Goal: Task Accomplishment & Management: Complete application form

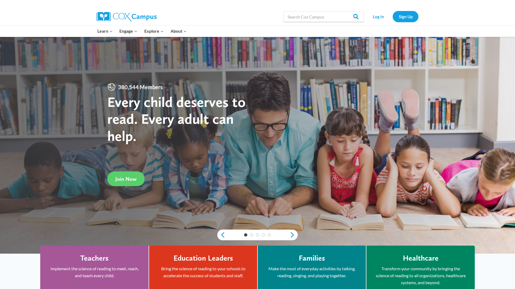
click at [155, 94] on strong "Every child deserves to read. Every adult can help." at bounding box center [176, 118] width 138 height 51
click at [410, 16] on link "Sign Up" at bounding box center [406, 16] width 26 height 11
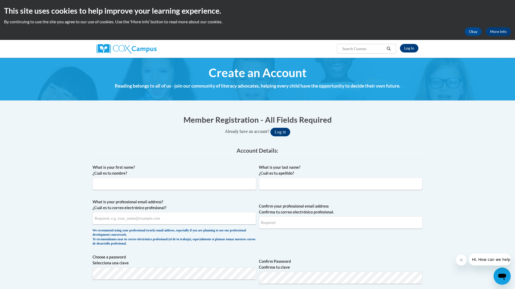
scroll to position [60, 0]
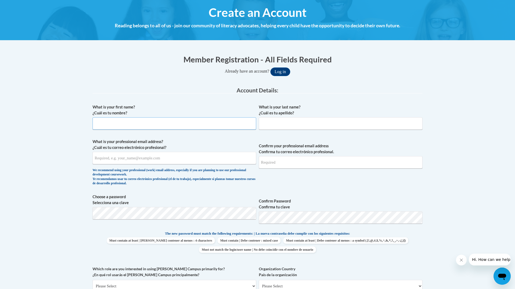
click at [202, 128] on input "What is your first name? ¿Cuál es tu nombre?" at bounding box center [175, 123] width 164 height 12
type input "[PERSON_NAME]"
type input "[EMAIL_ADDRESS][DOMAIN_NAME]"
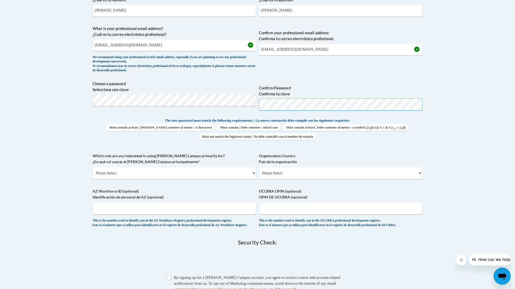
scroll to position [177, 0]
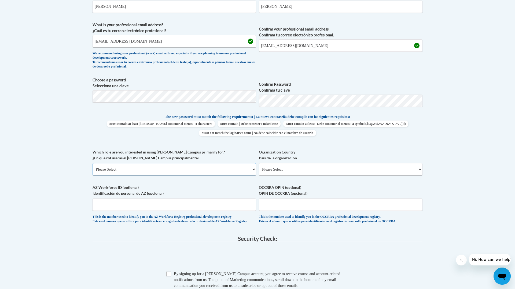
click at [254, 170] on select "Please Select College/University | Colegio/Universidad Community/Nonprofit Part…" at bounding box center [175, 169] width 164 height 12
select select "fbf2d438-af2f-41f8-98f1-81c410e29de3"
click at [93, 163] on select "Please Select College/University | Colegio/Universidad Community/Nonprofit Part…" at bounding box center [175, 169] width 164 height 12
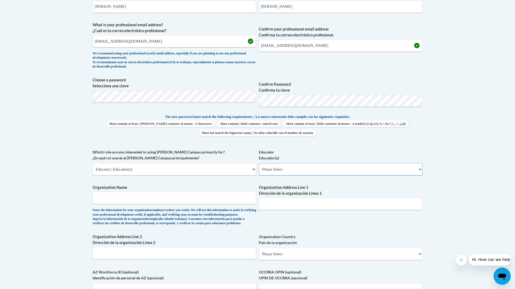
click at [419, 171] on select "Please Select Early Learning/Daycare Teacher/Family Home Care Provider | Maestr…" at bounding box center [341, 169] width 164 height 12
select select "8e40623d-54d0-45cd-9f92-5df65cd3f8cf"
click at [259, 163] on select "Please Select Early Learning/Daycare Teacher/Family Home Care Provider | Maestr…" at bounding box center [341, 169] width 164 height 12
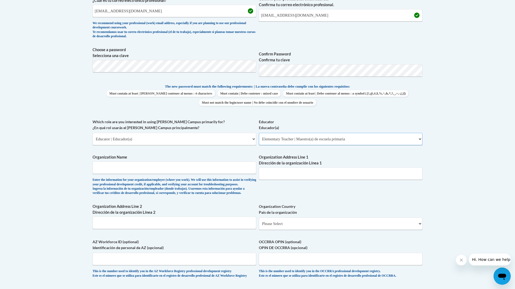
scroll to position [207, 0]
click at [194, 170] on input "Organization Name" at bounding box center [175, 168] width 164 height 12
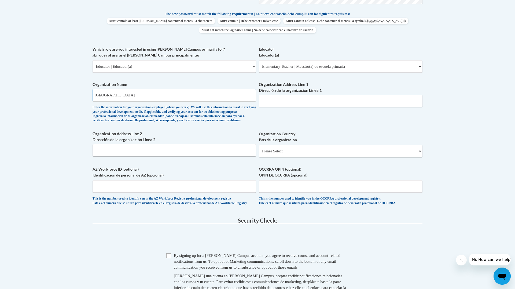
scroll to position [280, 0]
type input "[GEOGRAPHIC_DATA]"
click at [303, 108] on div "Organization Address Line 1 Dirección de la organización Línea 1" at bounding box center [341, 96] width 164 height 29
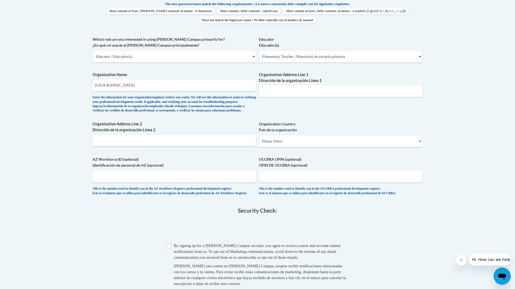
scroll to position [289, 0]
click at [284, 148] on select "Please Select [GEOGRAPHIC_DATA] | [GEOGRAPHIC_DATA] Outside of [GEOGRAPHIC_DATA…" at bounding box center [341, 142] width 164 height 12
select select "ad49bcad-a171-4b2e-b99c-48b446064914"
click at [259, 145] on select "Please Select [GEOGRAPHIC_DATA] | [GEOGRAPHIC_DATA] Outside of [GEOGRAPHIC_DATA…" at bounding box center [341, 142] width 164 height 12
select select
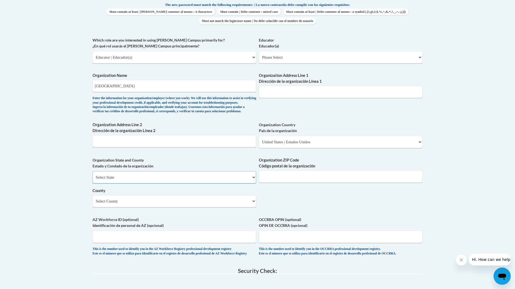
click at [185, 184] on select "Select State [US_STATE] [US_STATE] [US_STATE] [US_STATE] [US_STATE] [US_STATE] …" at bounding box center [175, 177] width 164 height 12
select select "[US_STATE]"
click at [93, 180] on select "Select State [US_STATE] [US_STATE] [US_STATE] [US_STATE] [US_STATE] [US_STATE] …" at bounding box center [175, 177] width 164 height 12
click at [309, 183] on input "Organization ZIP Code Código postal de la organización" at bounding box center [341, 177] width 164 height 12
type input "54937"
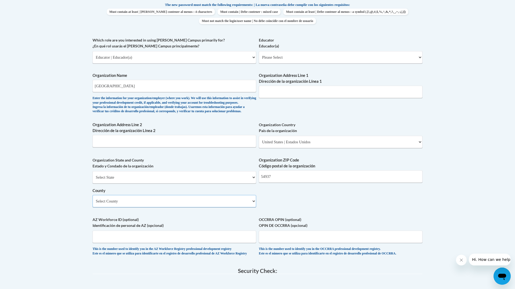
click at [182, 208] on select "Select County [GEOGRAPHIC_DATA] [GEOGRAPHIC_DATA] [PERSON_NAME][GEOGRAPHIC_DATA…" at bounding box center [175, 201] width 164 height 12
select select "Fond du Lac"
click at [93, 204] on select "Select County [GEOGRAPHIC_DATA] [GEOGRAPHIC_DATA] [PERSON_NAME][GEOGRAPHIC_DATA…" at bounding box center [175, 201] width 164 height 12
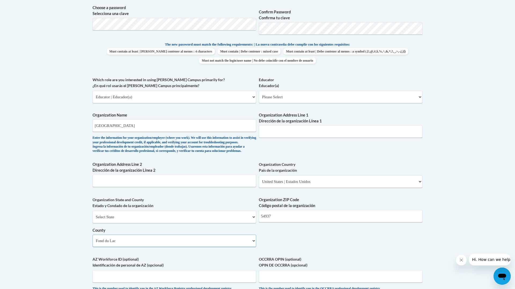
scroll to position [249, 0]
click at [418, 95] on select "Please Select Early Learning/Daycare Teacher/Family Home Care Provider | Maestr…" at bounding box center [341, 97] width 164 height 12
select select "8e40623d-54d0-45cd-9f92-5df65cd3f8cf"
click at [259, 91] on select "Please Select Early Learning/Daycare Teacher/Family Home Care Provider | Maestr…" at bounding box center [341, 97] width 164 height 12
select select "null"
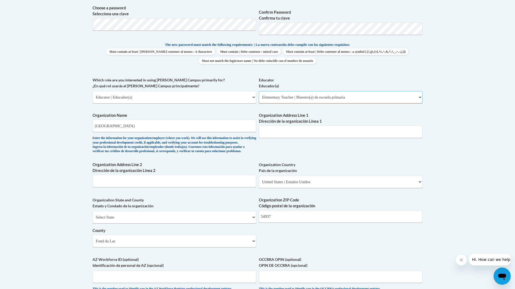
select select "null"
click at [272, 127] on input "Organization Address Line 1 Dirección de la organización Línea 1" at bounding box center [341, 132] width 164 height 12
type input "[STREET_ADDRESS]"
click at [171, 187] on input "Organization Address Line 2 Dirección de la organización Línea 2" at bounding box center [175, 181] width 164 height 12
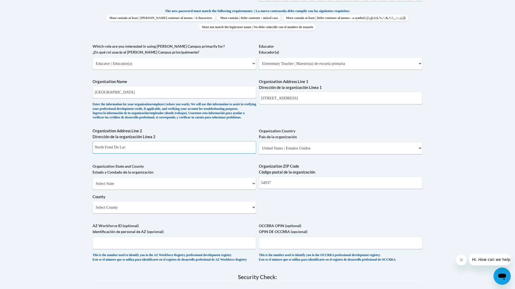
scroll to position [284, 0]
type input "North Fond Du Lac"
click at [152, 189] on select "Select State [US_STATE] [US_STATE] [US_STATE] [US_STATE] [US_STATE] [US_STATE] …" at bounding box center [175, 183] width 164 height 12
select select "[US_STATE]"
click at [93, 186] on select "Select State [US_STATE] [US_STATE] [US_STATE] [US_STATE] [US_STATE] [US_STATE] …" at bounding box center [175, 183] width 164 height 12
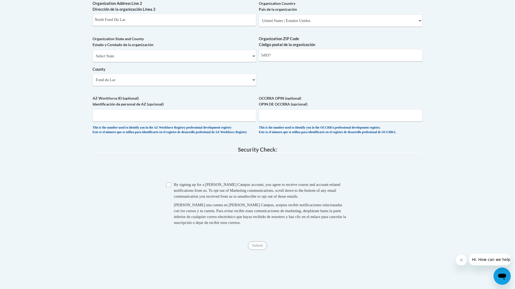
scroll to position [411, 0]
click at [169, 187] on input "Checkbox" at bounding box center [168, 184] width 5 height 5
checkbox input "true"
click at [259, 250] on input "Submit" at bounding box center [257, 245] width 19 height 9
